Goal: Task Accomplishment & Management: Manage account settings

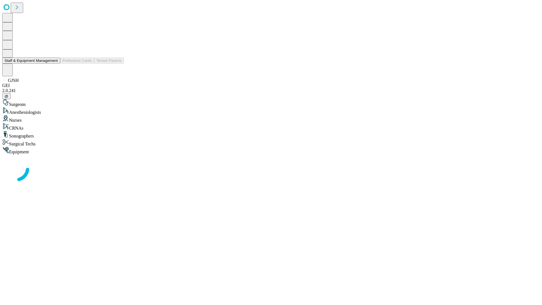
click at [54, 64] on button "Staff & Equipment Management" at bounding box center [31, 61] width 58 height 6
